Goal: Navigation & Orientation: Find specific page/section

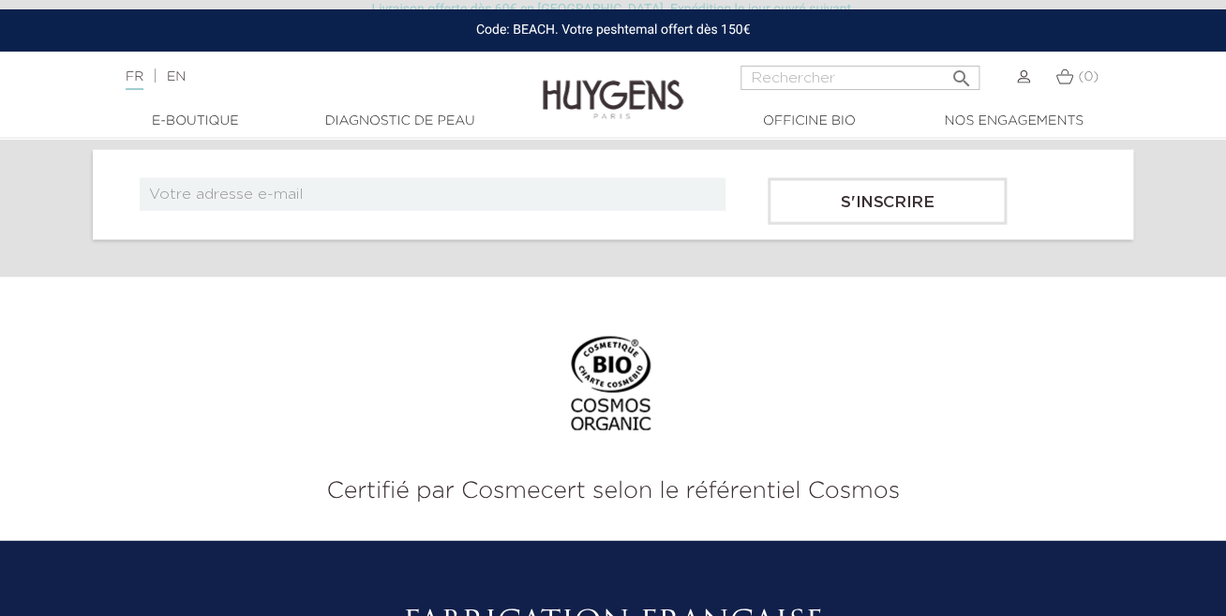
scroll to position [3715, 0]
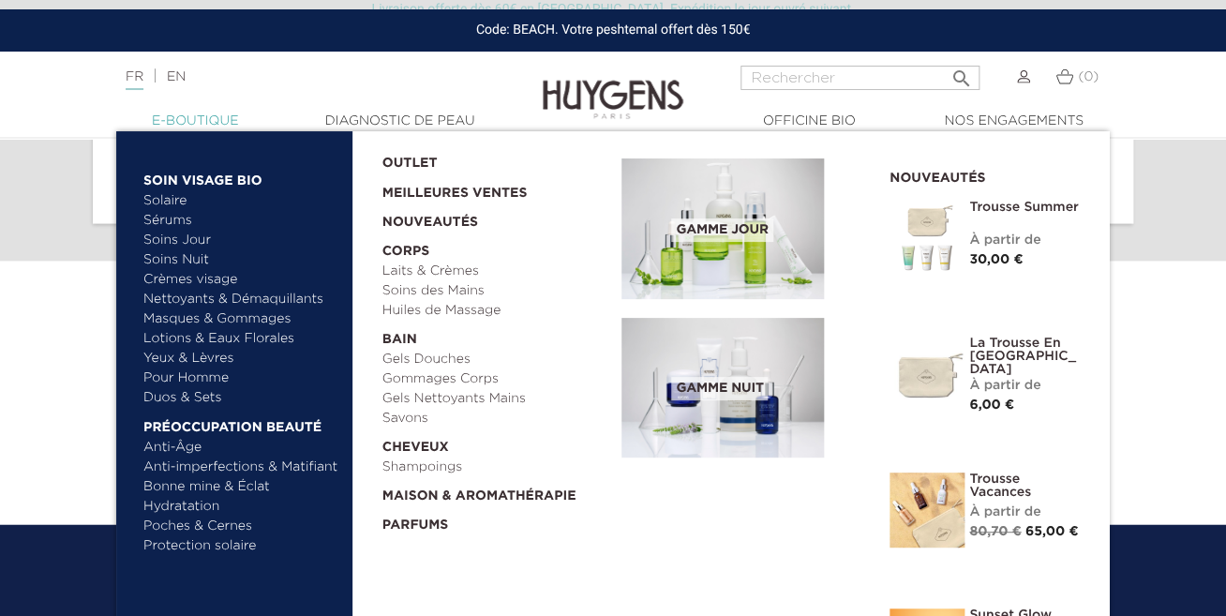
click at [207, 115] on link "  E-Boutique" at bounding box center [194, 121] width 187 height 20
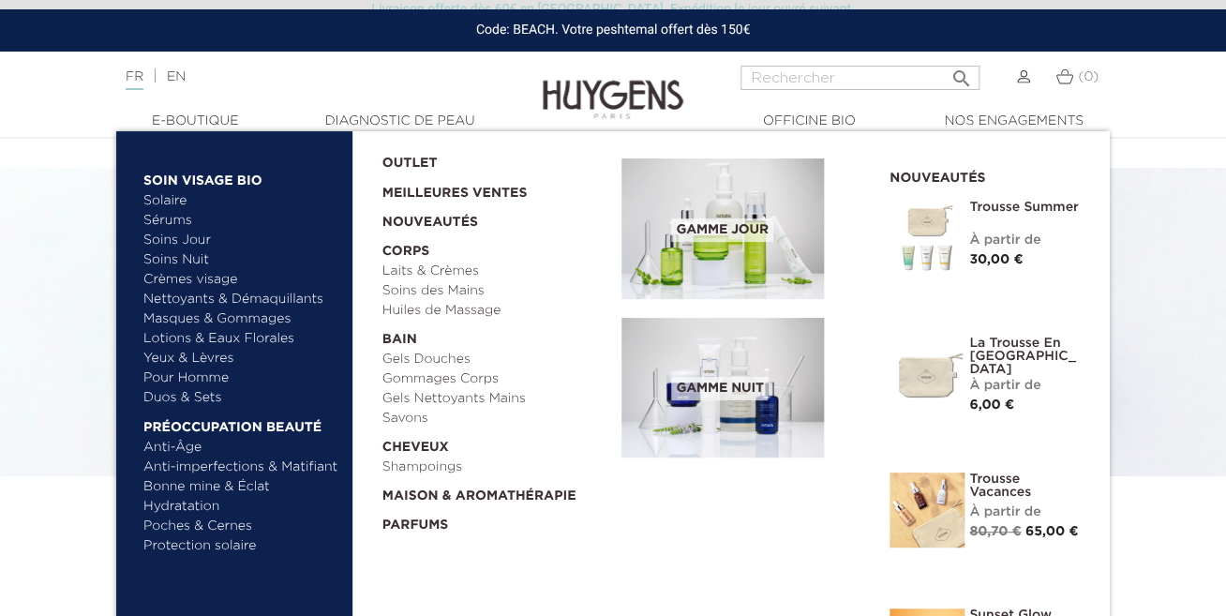
scroll to position [12, 0]
click at [431, 309] on link "Huiles de Massage" at bounding box center [495, 311] width 227 height 20
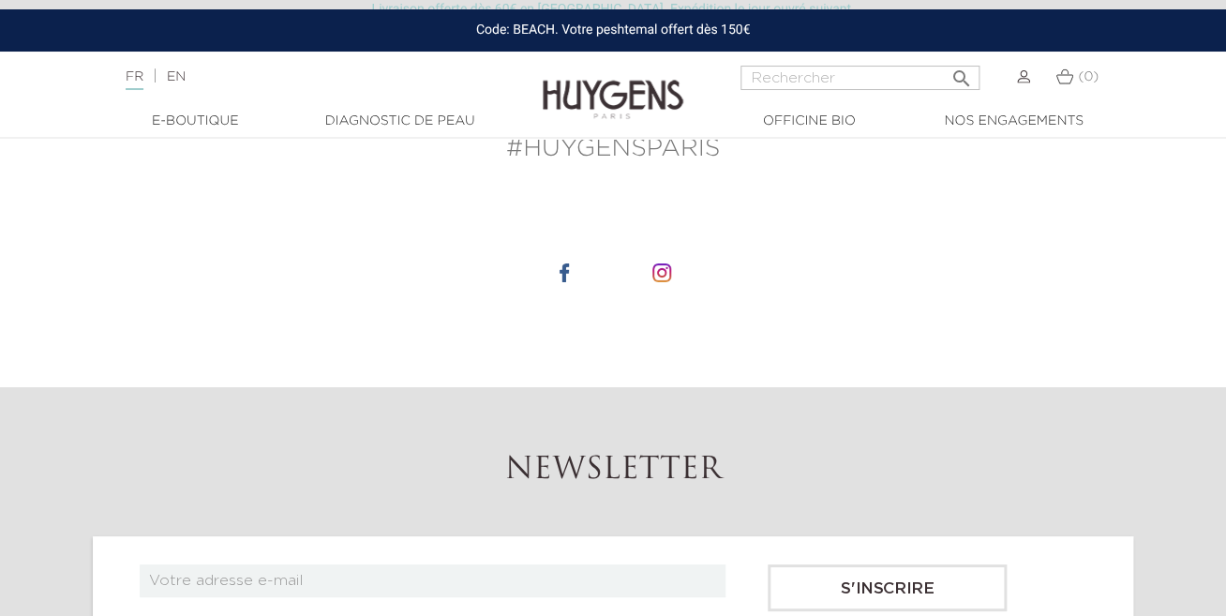
scroll to position [2187, 0]
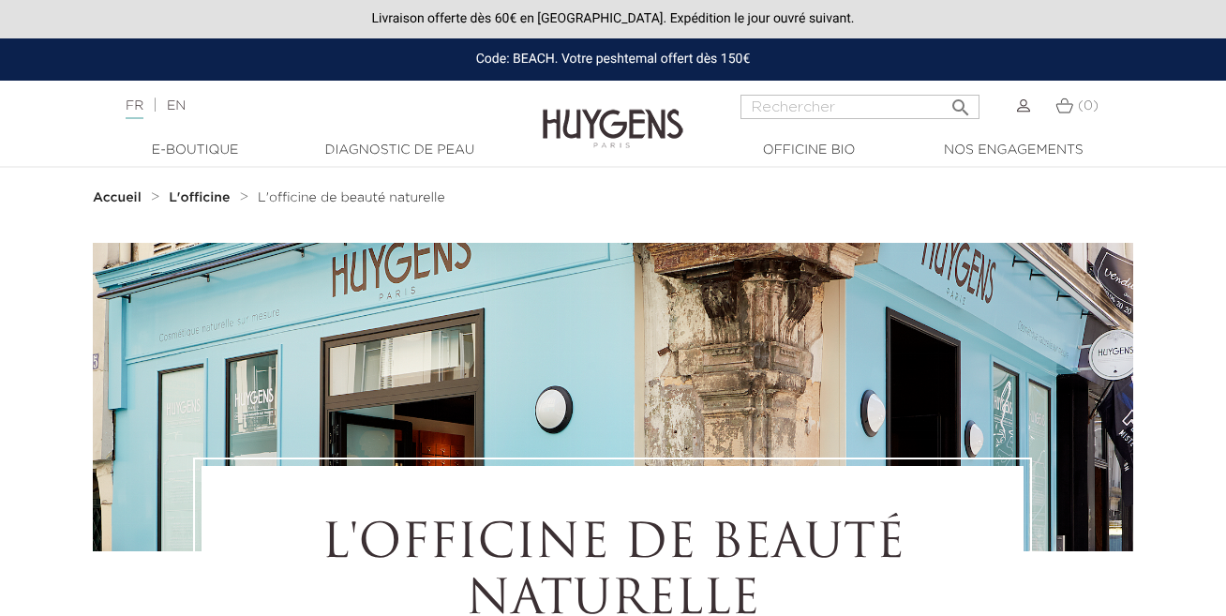
scroll to position [3715, 0]
